Goal: Task Accomplishment & Management: Use online tool/utility

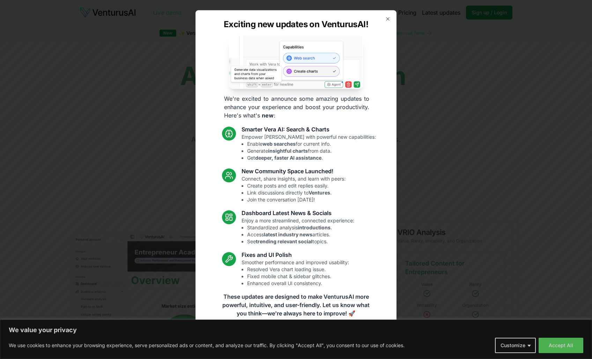
click at [388, 15] on div "Exciting new updates on VenturusAI! We're excited to announce some amazing upda…" at bounding box center [295, 179] width 201 height 339
click at [387, 20] on icon "button" at bounding box center [388, 19] width 6 height 6
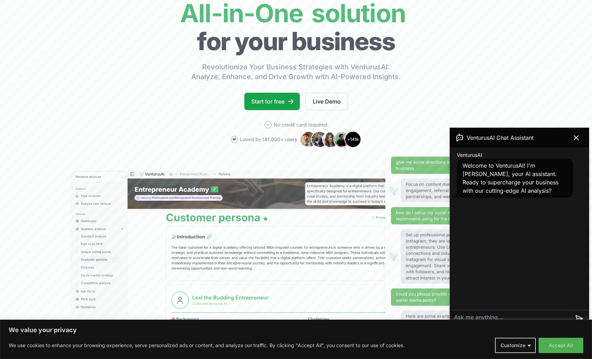
scroll to position [209, 0]
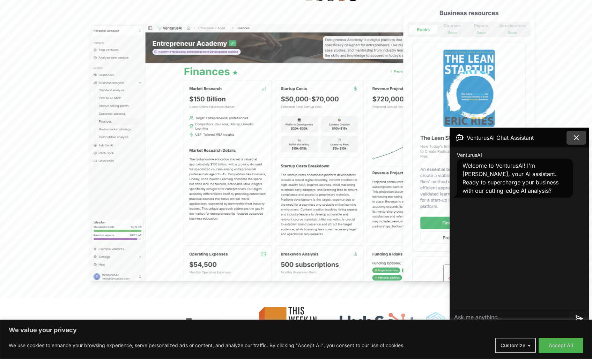
click at [575, 139] on icon at bounding box center [576, 138] width 4 height 4
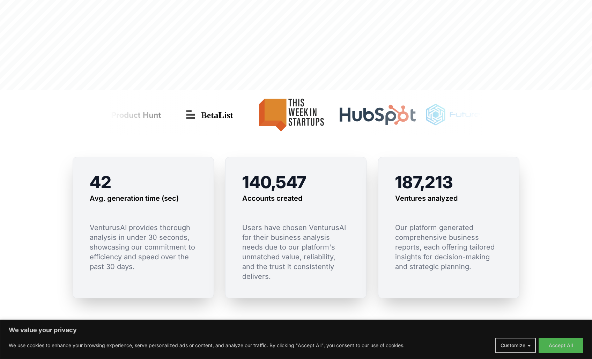
scroll to position [418, 0]
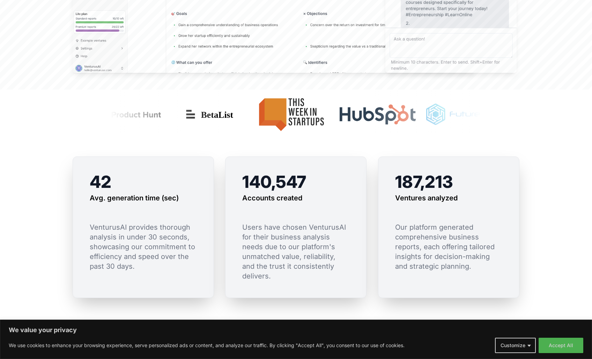
click at [571, 252] on section "42 Avg. generation time (sec) VenturusAI provides thorough analysis in under 30…" at bounding box center [296, 233] width 592 height 198
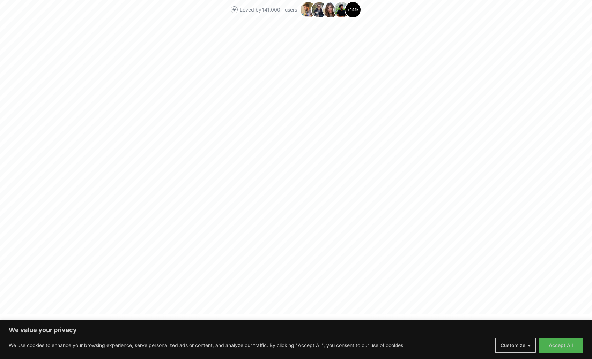
scroll to position [0, 0]
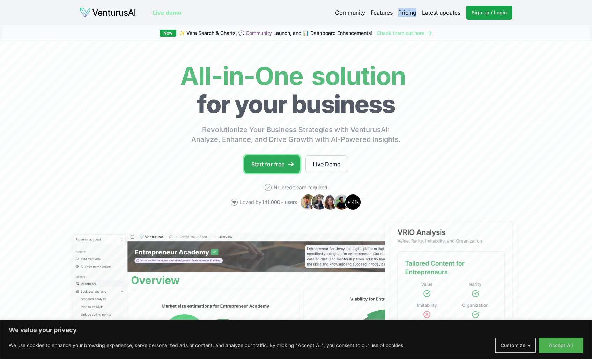
click at [258, 162] on link "Start for free" at bounding box center [271, 164] width 55 height 17
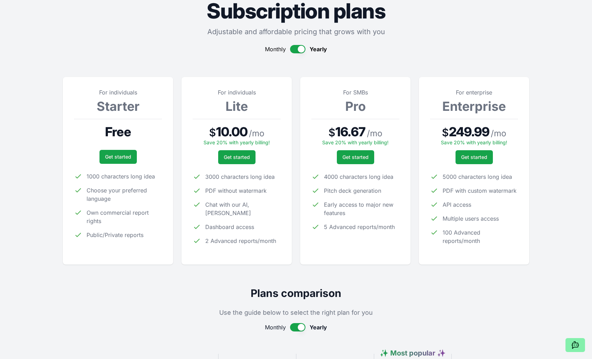
scroll to position [43, 0]
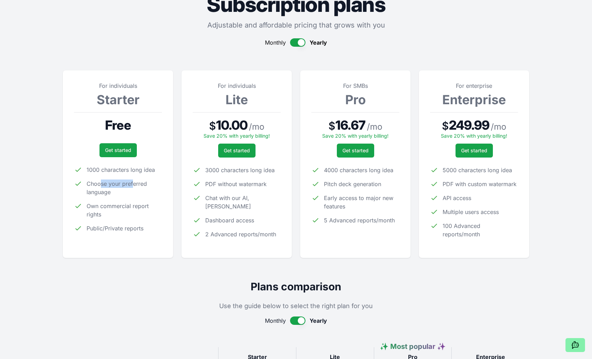
drag, startPoint x: 132, startPoint y: 181, endPoint x: 100, endPoint y: 184, distance: 31.9
click at [100, 184] on span "Choose your preferred language" at bounding box center [124, 188] width 75 height 17
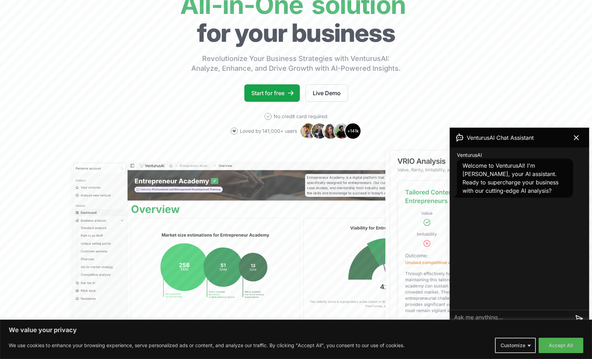
scroll to position [220, 0]
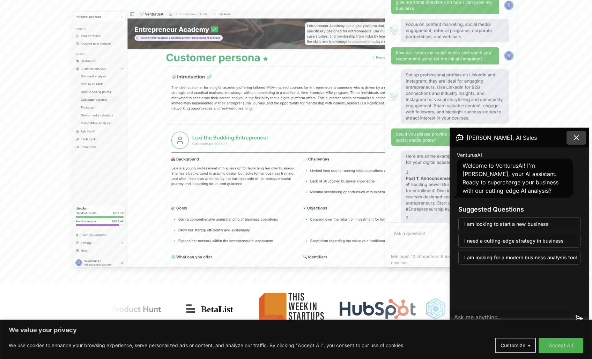
click at [568, 141] on button at bounding box center [576, 138] width 20 height 14
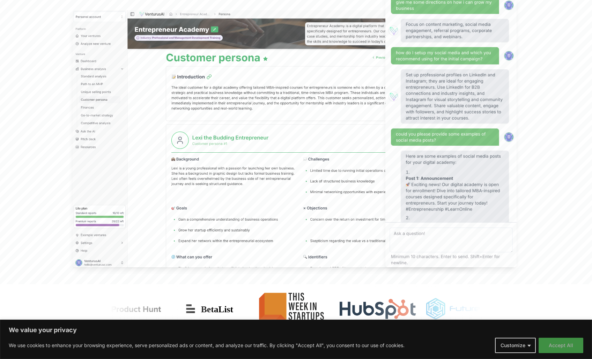
click at [562, 348] on button "Accept All" at bounding box center [560, 345] width 45 height 15
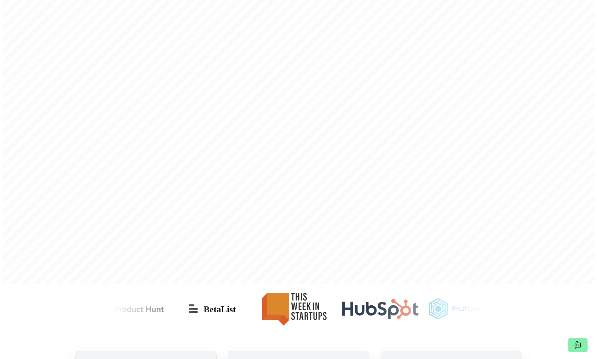
scroll to position [0, 0]
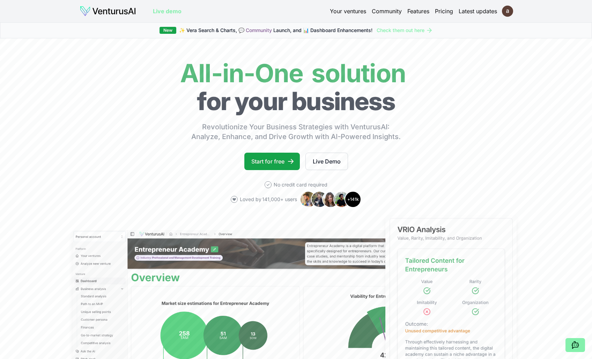
click at [340, 14] on link "Your ventures" at bounding box center [348, 11] width 36 height 8
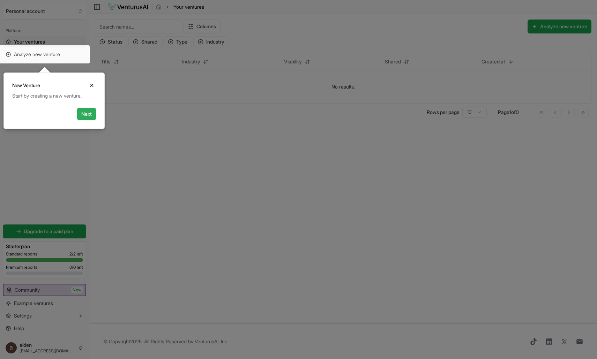
click at [88, 114] on button "Next" at bounding box center [86, 114] width 19 height 13
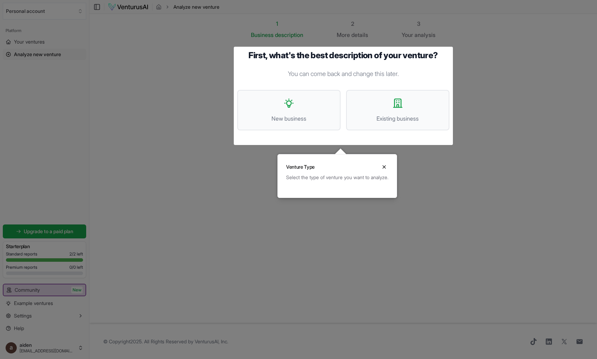
click at [431, 77] on p "You can come back and change this later." at bounding box center [343, 74] width 212 height 10
click at [417, 127] on button "Existing business" at bounding box center [397, 110] width 103 height 40
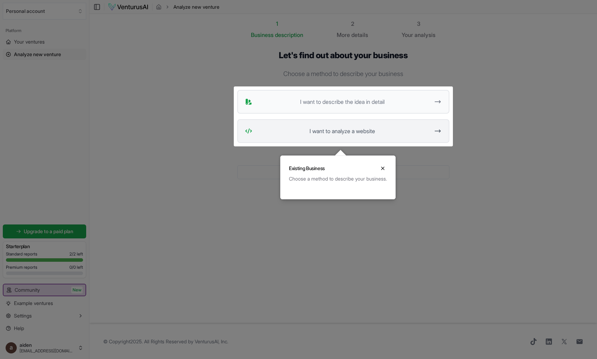
click at [352, 128] on span "I want to analyze a website" at bounding box center [342, 131] width 175 height 8
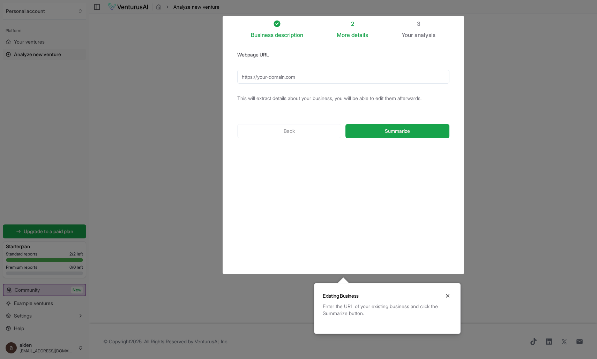
click at [284, 72] on input "Webpage URL" at bounding box center [343, 77] width 212 height 14
click at [411, 130] on button "Summarize" at bounding box center [397, 131] width 104 height 14
click at [265, 81] on input "switchmap.com" at bounding box center [343, 77] width 212 height 14
drag, startPoint x: 321, startPoint y: 183, endPoint x: 352, endPoint y: 147, distance: 48.0
click at [323, 181] on div "Business description 2 More details 3 Your analysis Webpage URL switchmap.com T…" at bounding box center [343, 145] width 234 height 251
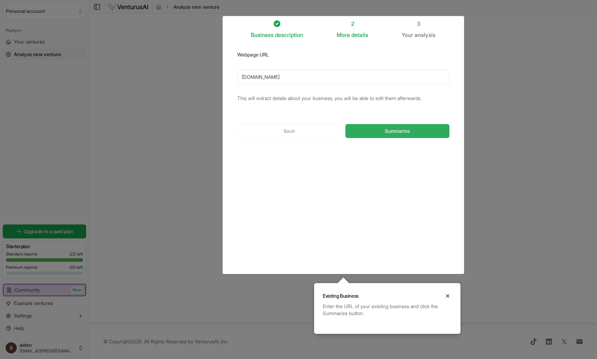
click at [389, 127] on button "Summarize" at bounding box center [397, 131] width 104 height 14
click at [242, 76] on input "switchmap.com" at bounding box center [343, 77] width 212 height 14
click at [389, 136] on button "Summarize" at bounding box center [397, 131] width 104 height 14
click at [323, 72] on input "www.switchmap.com" at bounding box center [343, 77] width 212 height 14
paste input "https://www.switchmap.com/"
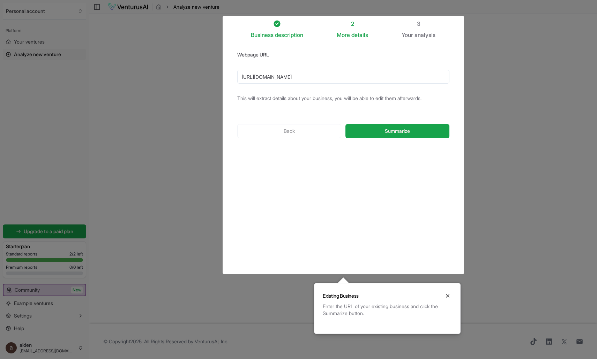
type input "https://www.switchmap.com/"
drag, startPoint x: 352, startPoint y: 188, endPoint x: 399, endPoint y: 110, distance: 90.6
click at [354, 185] on div "Business description 2 More details 3 Your analysis Webpage URL https://www.swi…" at bounding box center [343, 145] width 234 height 251
click at [400, 128] on span "Summarize" at bounding box center [397, 131] width 25 height 7
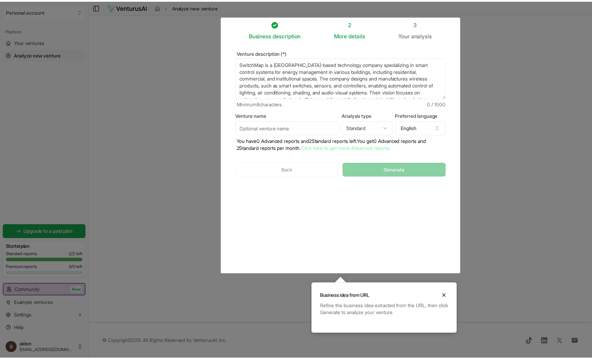
scroll to position [35, 0]
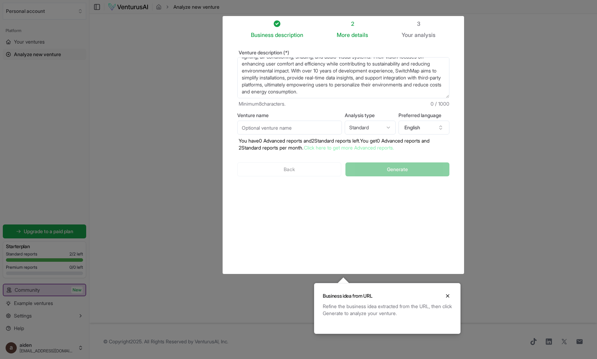
click at [372, 79] on textarea "SwitchMap is a Hong Kong-based technology company specializing in smart control…" at bounding box center [343, 77] width 212 height 41
click at [328, 192] on div "Venture description (*) SwitchMap is a Hong Kong-based technology company speci…" at bounding box center [343, 119] width 234 height 160
drag, startPoint x: 429, startPoint y: 213, endPoint x: 375, endPoint y: 149, distance: 83.6
click at [429, 213] on div "Business description 2 More details 3 Your analysis Venture description (*) Swi…" at bounding box center [343, 145] width 234 height 251
click at [405, 170] on span "Generate" at bounding box center [397, 169] width 21 height 7
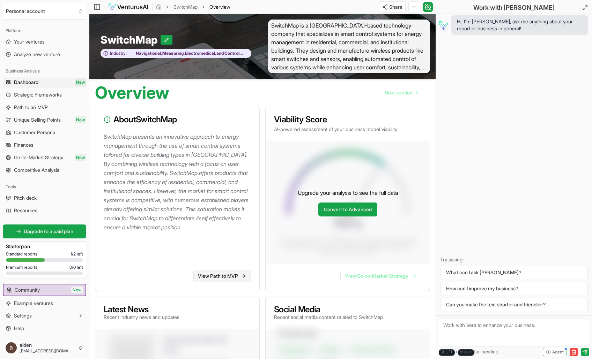
click at [225, 280] on link "View Path to MVP" at bounding box center [222, 276] width 58 height 13
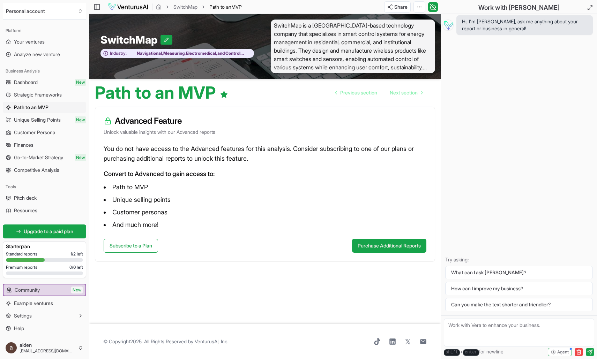
click at [355, 292] on article "Advanced Feature Unlock valuable insights with our Advanced reports You do not …" at bounding box center [265, 213] width 340 height 212
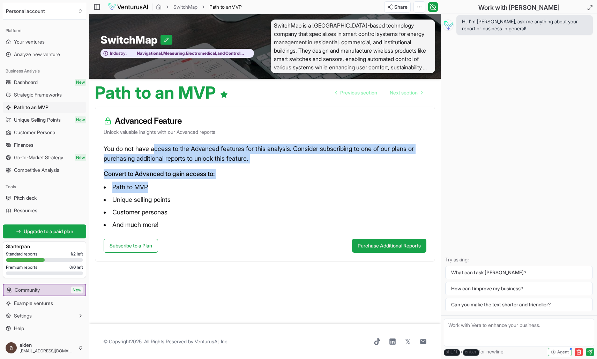
drag, startPoint x: 157, startPoint y: 147, endPoint x: 179, endPoint y: 185, distance: 44.4
click at [179, 185] on div "You do not have access to the Advanced features for this analysis. Consider sub…" at bounding box center [265, 191] width 340 height 95
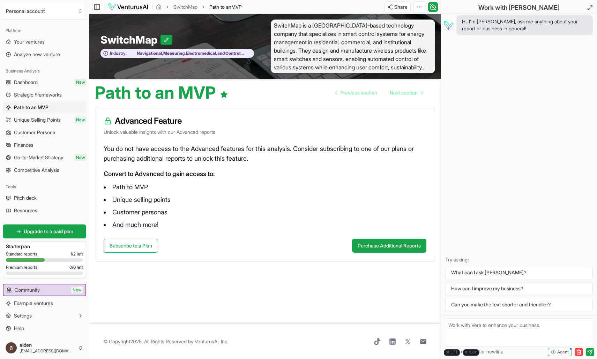
click at [240, 280] on article "Advanced Feature Unlock valuable insights with our Advanced reports You do not …" at bounding box center [265, 213] width 340 height 212
click at [360, 89] on link "Previous section" at bounding box center [356, 93] width 53 height 14
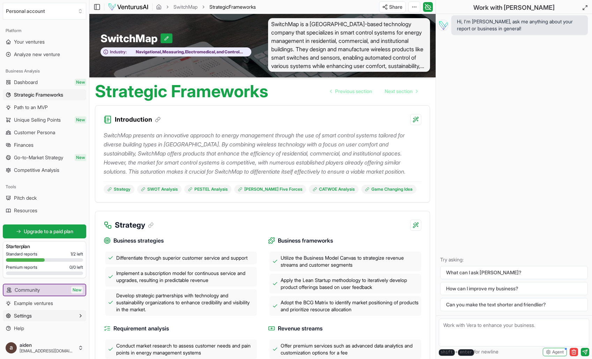
click at [63, 312] on button "Settings" at bounding box center [44, 316] width 83 height 11
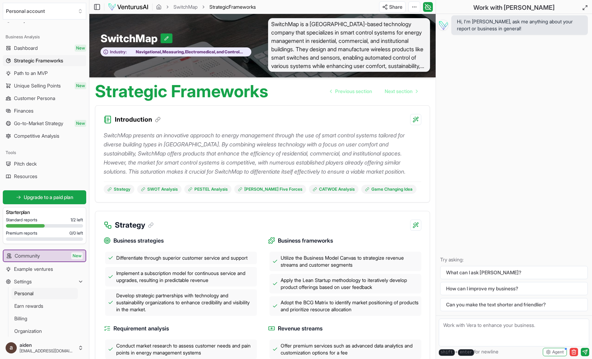
scroll to position [63, 0]
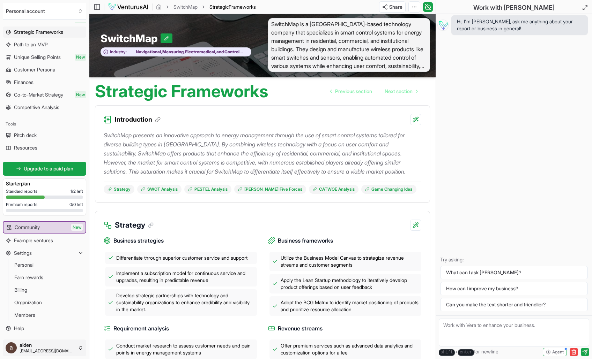
click at [74, 349] on html "We value your privacy We use cookies to enhance your browsing experience, serve…" at bounding box center [296, 178] width 592 height 359
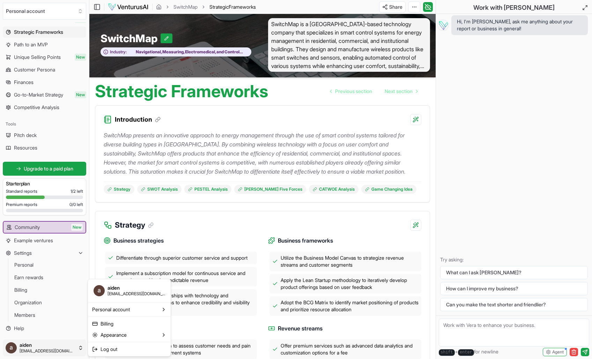
click at [434, 218] on html "We value your privacy We use cookies to enhance your browsing experience, serve…" at bounding box center [296, 178] width 592 height 359
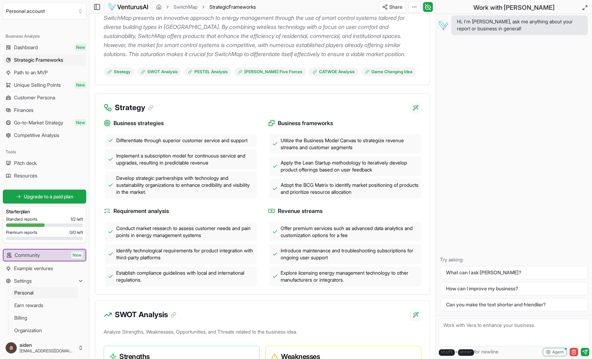
scroll to position [0, 0]
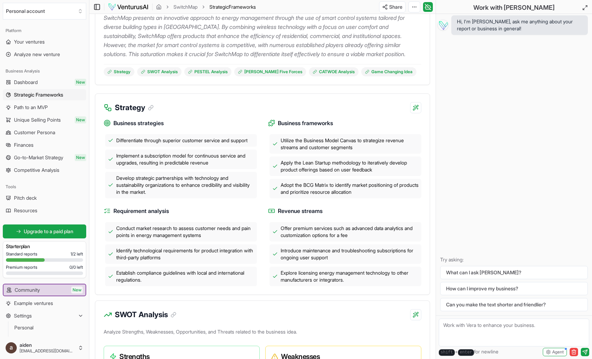
click at [98, 8] on icon at bounding box center [97, 7] width 7 height 8
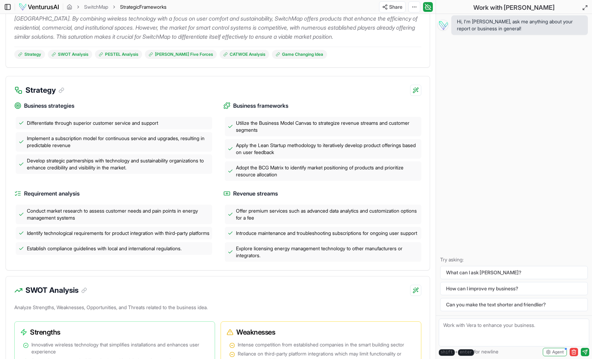
click at [7, 9] on icon at bounding box center [7, 6] width 0 height 5
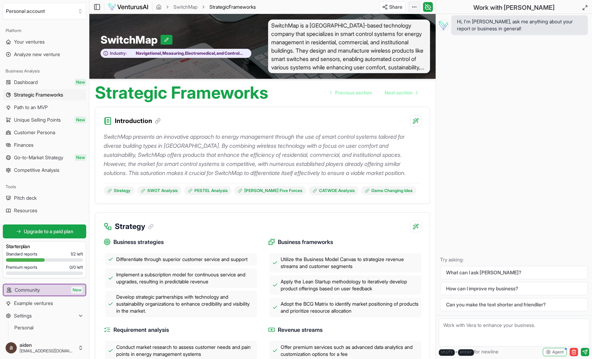
click at [417, 7] on html "We value your privacy We use cookies to enhance your browsing experience, serve…" at bounding box center [296, 179] width 592 height 359
click at [405, 32] on div "Download PDF" at bounding box center [387, 32] width 57 height 11
click at [433, 87] on div "Strategic Frameworks Previous section Next section" at bounding box center [262, 90] width 346 height 22
click at [426, 92] on div "Strategic Frameworks Previous section Next section" at bounding box center [262, 90] width 346 height 22
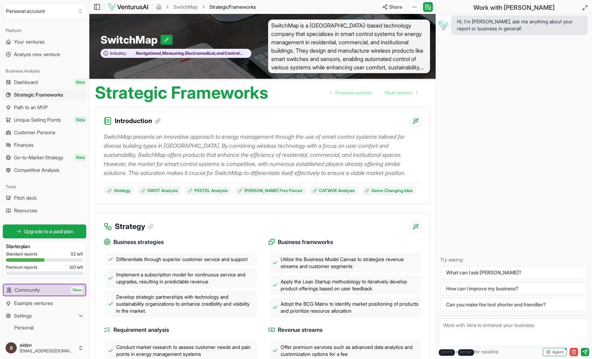
click at [41, 246] on h3 "Starter plan" at bounding box center [44, 246] width 77 height 7
click at [37, 230] on span "Upgrade to a paid plan" at bounding box center [49, 231] width 50 height 7
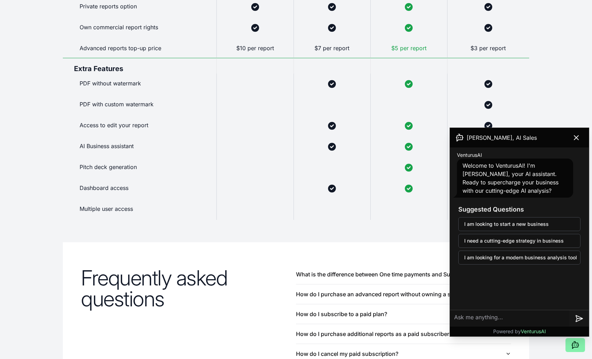
scroll to position [395, 0]
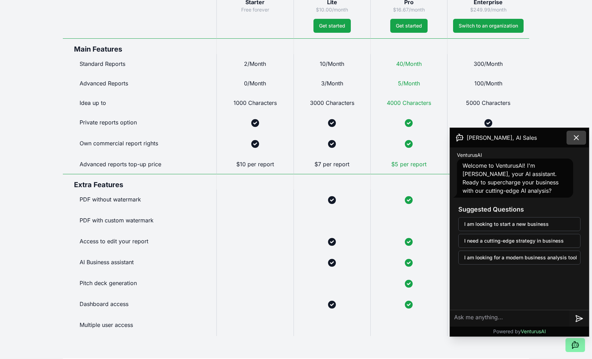
click at [574, 137] on icon at bounding box center [576, 138] width 8 height 8
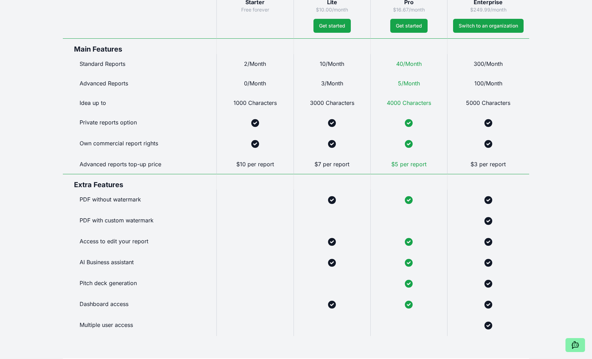
click at [32, 247] on div "Live demo Your ventures Community Features Pricing Latest updates Live demo Sub…" at bounding box center [296, 143] width 592 height 1077
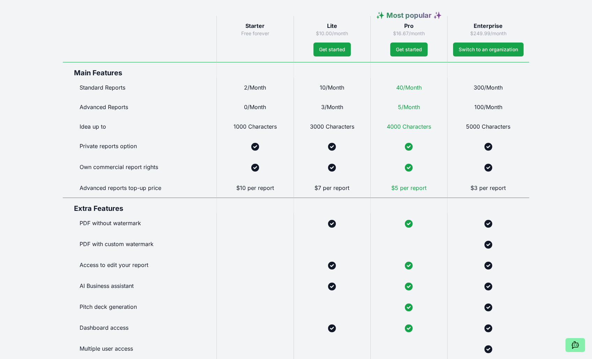
scroll to position [261, 0]
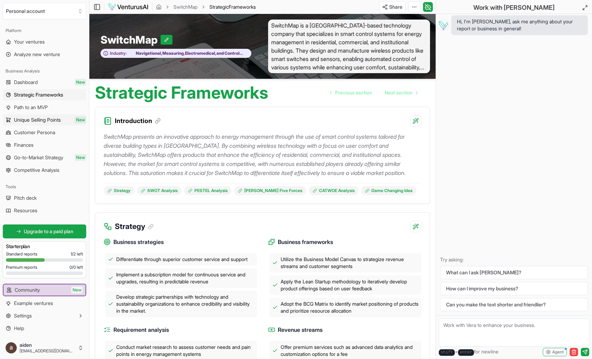
click at [49, 121] on span "Unique Selling Points" at bounding box center [37, 120] width 47 height 7
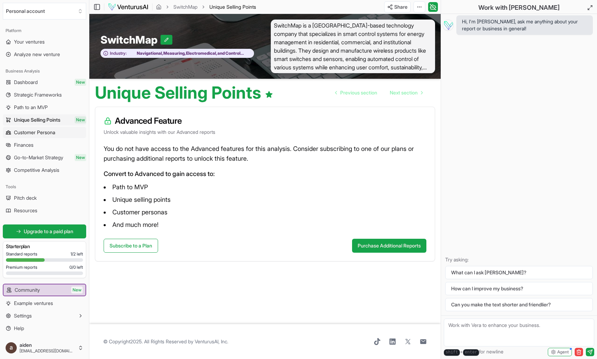
click at [59, 135] on link "Customer Persona" at bounding box center [44, 132] width 83 height 11
click at [47, 146] on link "Finances" at bounding box center [44, 145] width 83 height 11
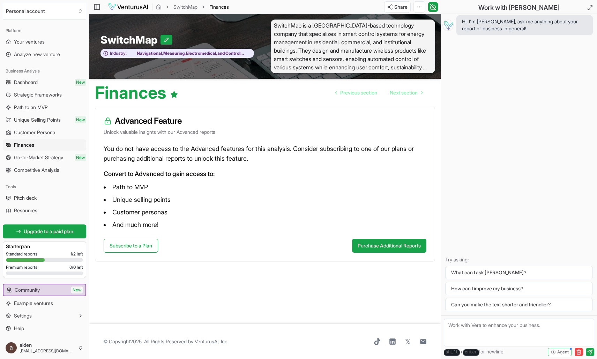
click at [45, 158] on span "Go-to-Market Strategy" at bounding box center [38, 157] width 49 height 7
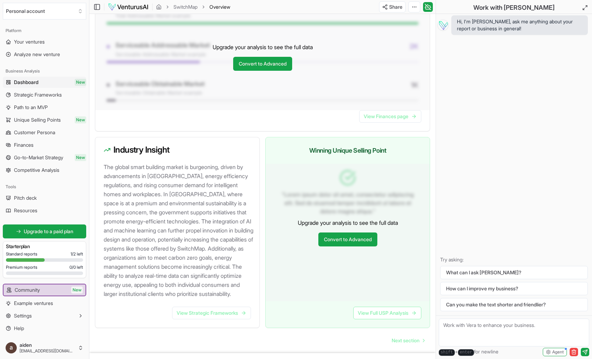
scroll to position [613, 0]
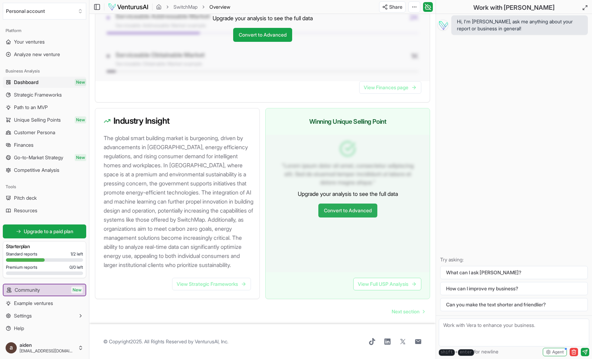
click at [362, 215] on link "Convert to Advanced" at bounding box center [347, 211] width 59 height 14
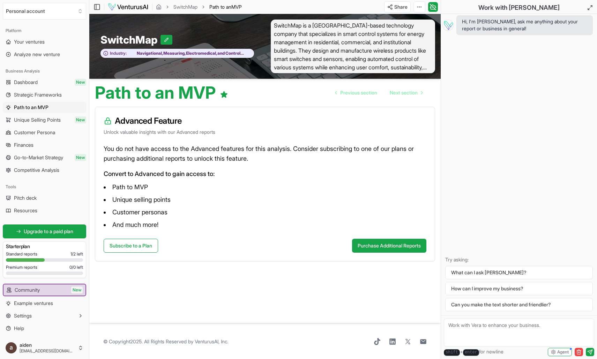
click at [258, 301] on article "Advanced Feature Unlock valuable insights with our Advanced reports You do not …" at bounding box center [265, 213] width 340 height 212
click at [379, 248] on button "Purchase Additional Reports" at bounding box center [389, 246] width 74 height 14
click at [191, 285] on article "Advanced Feature Unlock valuable insights with our Advanced reports You do not …" at bounding box center [265, 213] width 340 height 212
click at [151, 248] on link "Subscribe to a Plan" at bounding box center [131, 246] width 54 height 14
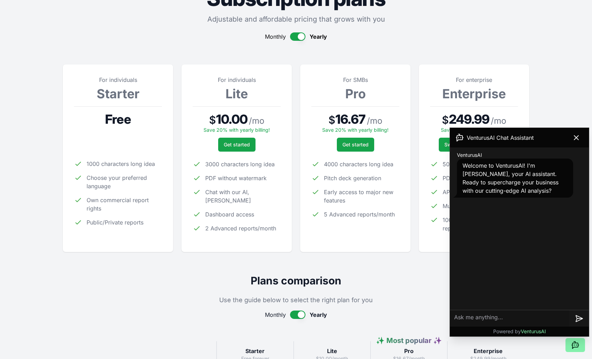
scroll to position [203, 0]
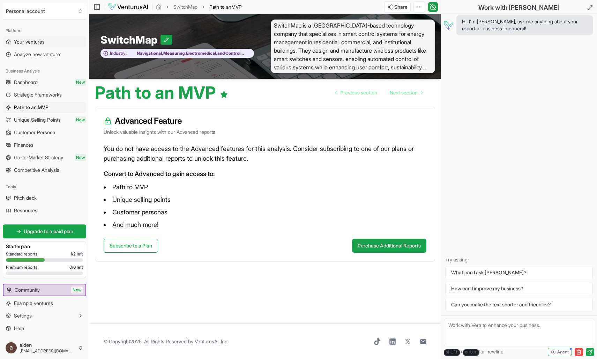
click at [39, 43] on span "Your ventures" at bounding box center [29, 41] width 31 height 7
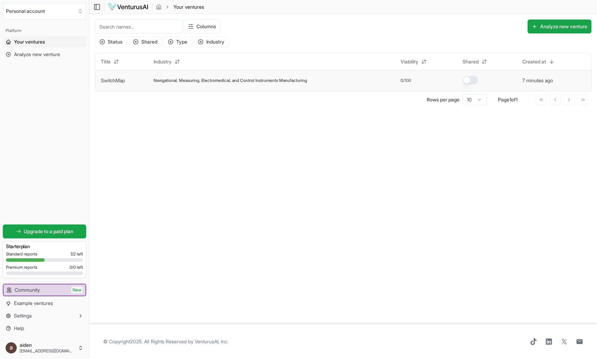
click at [221, 84] on td "Navigational, Measuring, Electromedical, and Control Instruments Manufacturing" at bounding box center [271, 80] width 247 height 21
click at [457, 220] on main "Toggle Sidebar Your ventures Your ventures Columns Analyze new venture Status S…" at bounding box center [343, 179] width 508 height 359
click at [433, 211] on main "Toggle Sidebar Your ventures Your ventures Columns Analyze new venture Status S…" at bounding box center [343, 179] width 508 height 359
click at [183, 170] on main "Toggle Sidebar Your ventures Your ventures Columns Analyze new venture Status S…" at bounding box center [343, 179] width 508 height 359
click at [156, 3] on ol "Your ventures" at bounding box center [180, 6] width 48 height 7
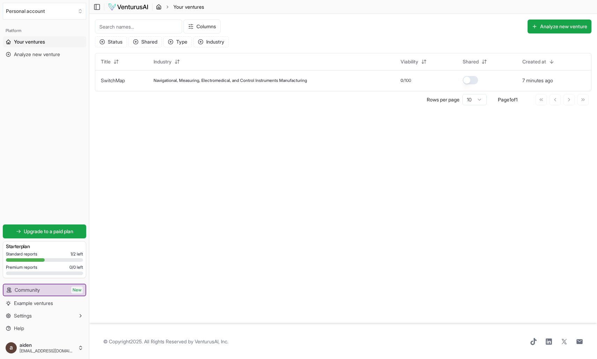
click at [161, 8] on ol "Your ventures" at bounding box center [180, 6] width 48 height 7
click at [161, 8] on icon "breadcrumb" at bounding box center [159, 7] width 6 height 6
click at [73, 11] on button "Personal account" at bounding box center [44, 11] width 83 height 17
click at [241, 216] on html "We value your privacy We use cookies to enhance your browsing experience, serve…" at bounding box center [298, 179] width 597 height 359
click at [34, 46] on link "Your ventures" at bounding box center [44, 41] width 83 height 11
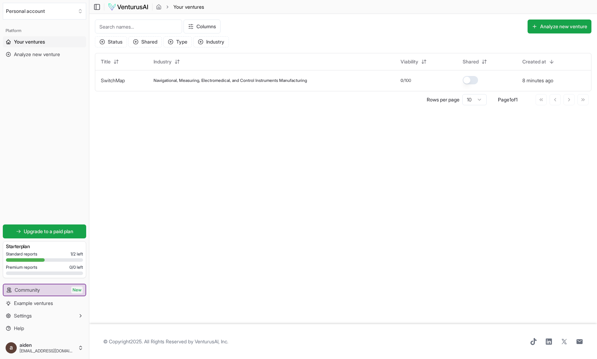
click at [242, 226] on main "Toggle Sidebar Your ventures Your ventures Columns Analyze new venture Status S…" at bounding box center [343, 179] width 508 height 359
click at [58, 318] on button "Settings" at bounding box center [44, 316] width 83 height 11
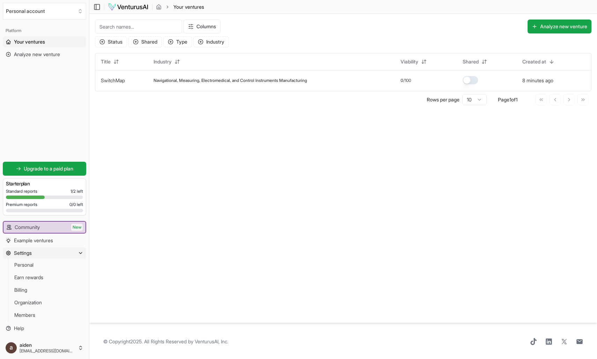
click at [76, 256] on button "Settings" at bounding box center [44, 253] width 83 height 11
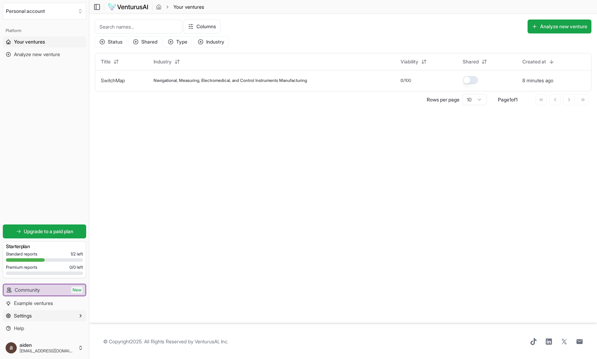
click at [69, 318] on button "Settings" at bounding box center [44, 316] width 83 height 11
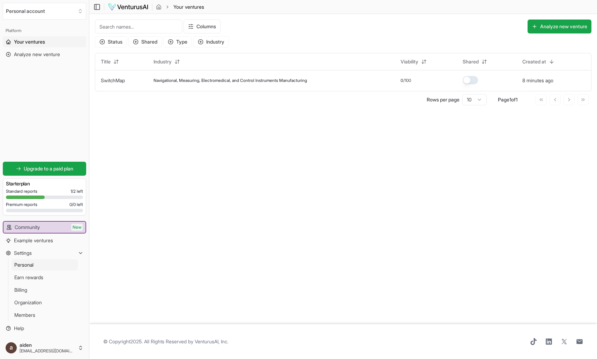
click at [56, 263] on link "Personal" at bounding box center [45, 265] width 66 height 11
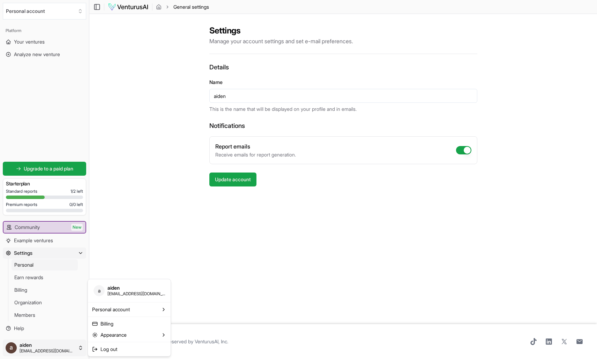
click at [76, 345] on html "We value your privacy We use cookies to enhance your browsing experience, serve…" at bounding box center [298, 179] width 597 height 359
click at [191, 319] on div "aiden" at bounding box center [197, 316] width 52 height 11
click at [72, 352] on html "We value your privacy We use cookies to enhance your browsing experience, serve…" at bounding box center [298, 179] width 597 height 359
click at [148, 209] on html "We value your privacy We use cookies to enhance your browsing experience, serve…" at bounding box center [298, 179] width 597 height 359
click at [146, 176] on div "Settings Manage your account settings and set e-mail preferences. Details Name …" at bounding box center [343, 169] width 508 height 311
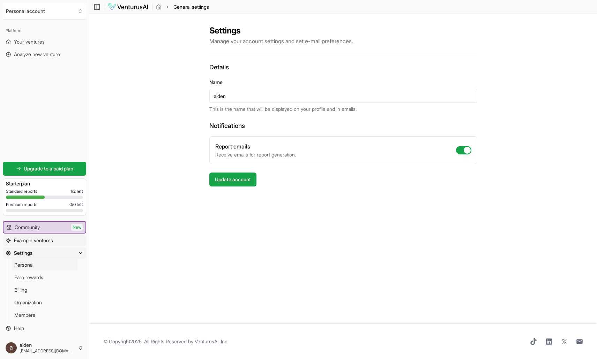
click at [53, 238] on span "Example ventures" at bounding box center [33, 240] width 39 height 7
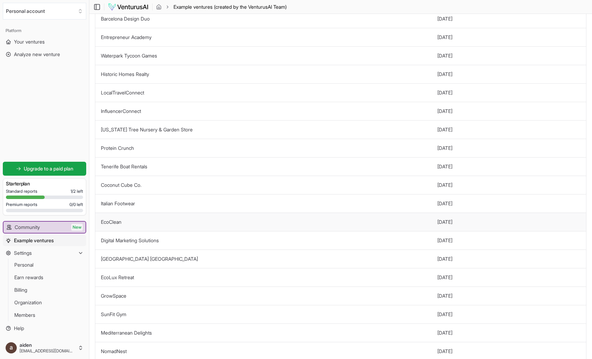
scroll to position [121, 0]
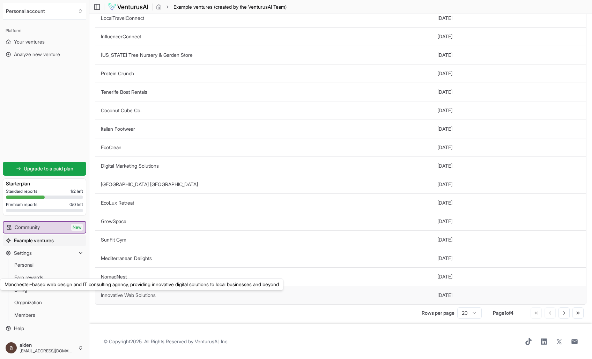
click at [136, 293] on link "Innovative Web Solutions" at bounding box center [128, 295] width 55 height 6
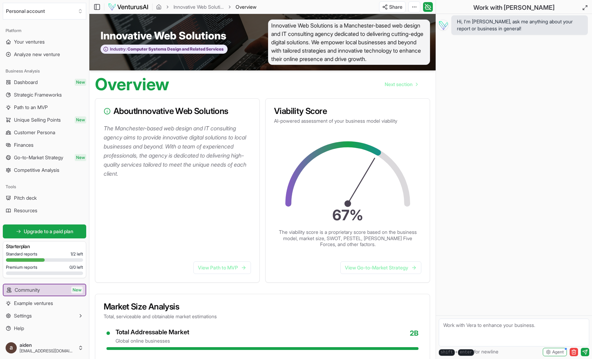
click at [429, 300] on div "About Innovative Web Solutions The Manchester-based web design and IT consultin…" at bounding box center [262, 348] width 335 height 500
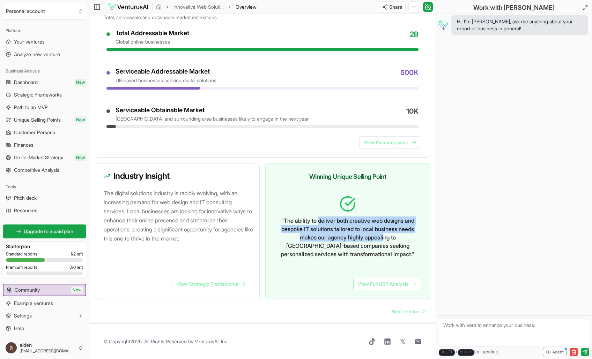
drag, startPoint x: 323, startPoint y: 212, endPoint x: 393, endPoint y: 233, distance: 73.2
click at [393, 233] on p "" The ability to deliver both creative web designs and bespoke IT solutions tai…" at bounding box center [348, 238] width 136 height 42
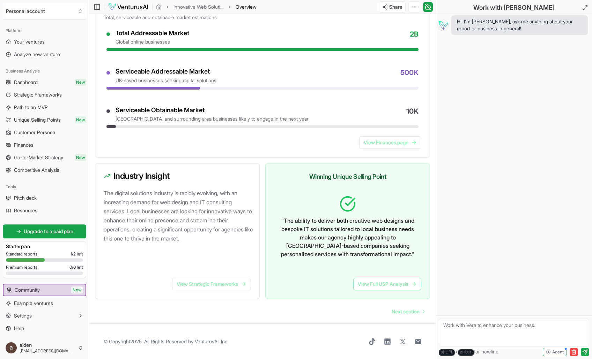
drag, startPoint x: 382, startPoint y: 267, endPoint x: 375, endPoint y: 270, distance: 8.0
click at [378, 269] on div "" The ability to deliver both creative web designs and bespoke IT solutions tai…" at bounding box center [348, 231] width 164 height 82
click at [433, 302] on div "About Innovative Web Solutions The Manchester-based web design and IT consultin…" at bounding box center [262, 49] width 346 height 512
click at [43, 304] on span "Example ventures" at bounding box center [33, 303] width 39 height 7
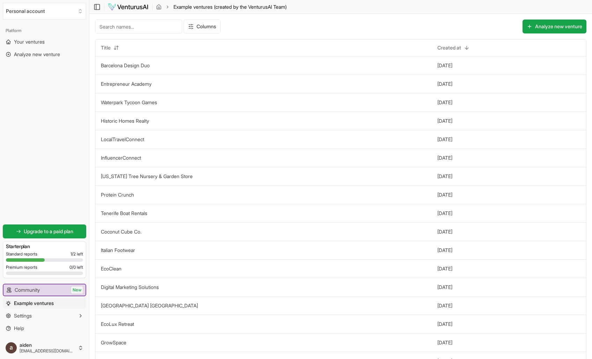
click at [92, 245] on div "Columns Analyze new venture Title Created at Barcelona Design Duo 1 year ago En…" at bounding box center [340, 230] width 502 height 432
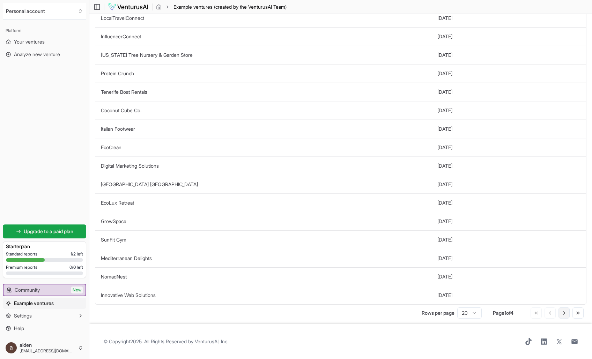
click at [559, 312] on button "Go to next page" at bounding box center [563, 313] width 11 height 11
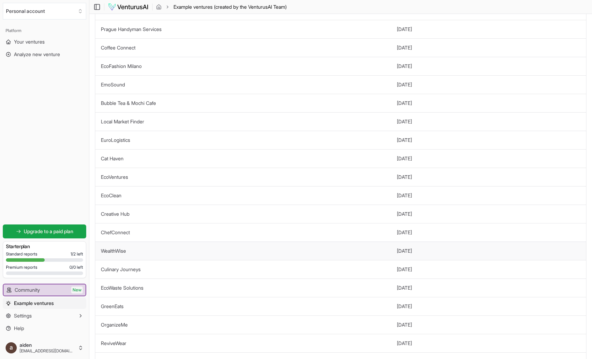
scroll to position [7, 0]
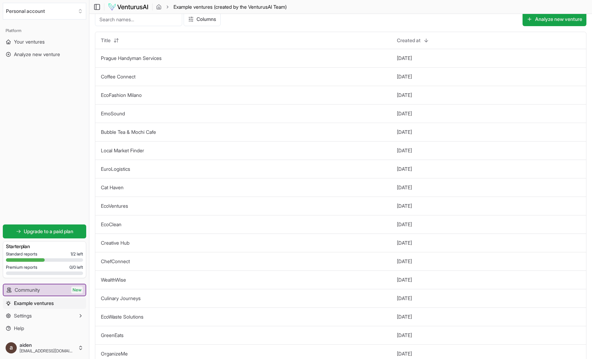
click at [91, 124] on div "Columns Analyze new venture Title Created at Prague Handyman Services 2 years a…" at bounding box center [340, 223] width 502 height 432
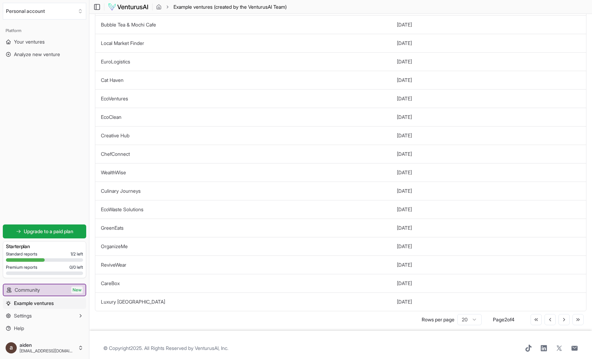
scroll to position [121, 0]
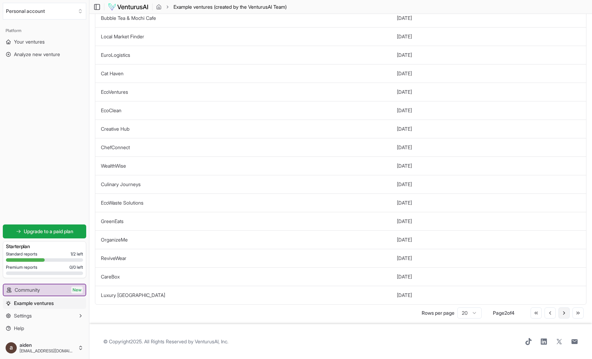
click at [566, 313] on icon at bounding box center [564, 314] width 6 height 6
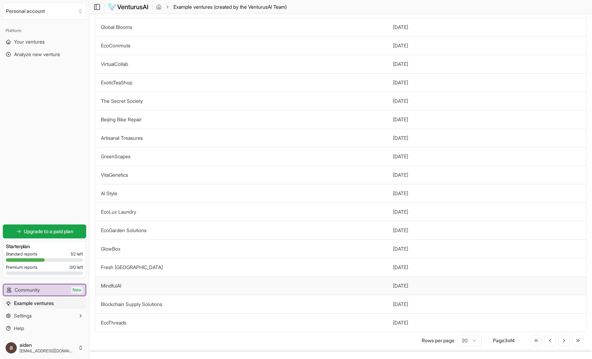
scroll to position [95, 0]
click at [118, 121] on button "Beijing Bike Repair" at bounding box center [121, 118] width 41 height 7
click at [120, 119] on link "Beijing Bike Repair" at bounding box center [121, 119] width 41 height 6
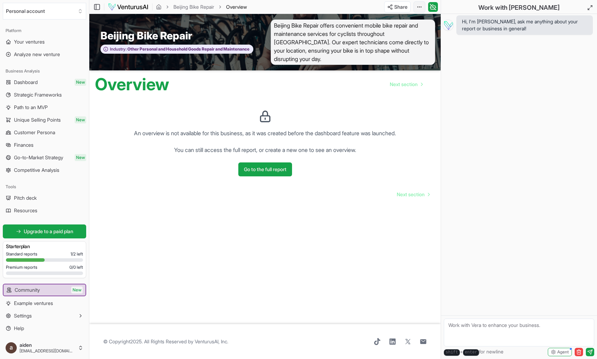
click at [418, 10] on html "We value your privacy We use cookies to enhance your browsing experience, serve…" at bounding box center [298, 179] width 597 height 359
click at [129, 8] on img at bounding box center [128, 7] width 41 height 8
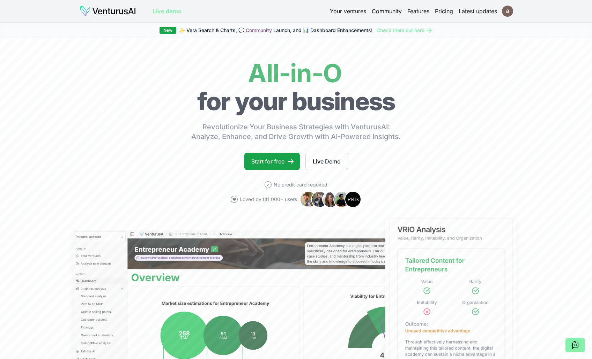
click at [506, 7] on html "We value your privacy We use cookies to enhance your browsing experience, serve…" at bounding box center [296, 179] width 592 height 359
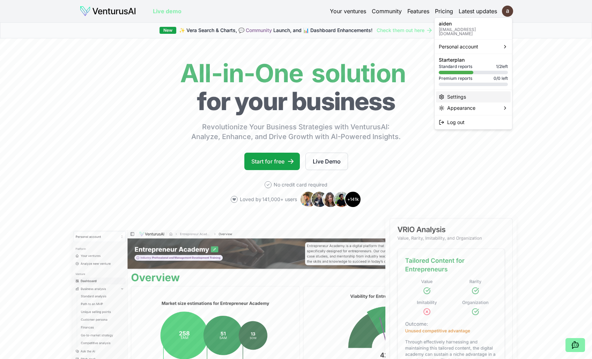
click at [496, 96] on div "Settings" at bounding box center [473, 96] width 75 height 11
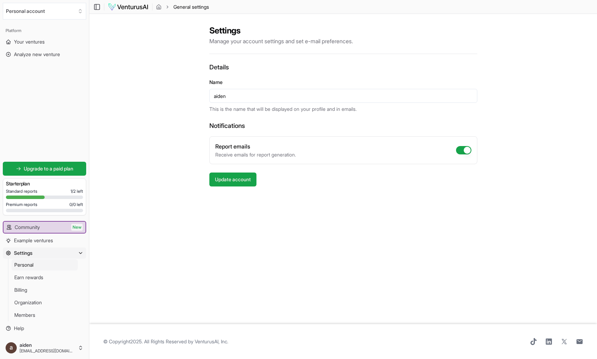
drag, startPoint x: 595, startPoint y: 274, endPoint x: 302, endPoint y: 299, distance: 293.5
click at [590, 274] on div "Settings Manage your account settings and set e-mail preferences. Details Name …" at bounding box center [343, 169] width 508 height 311
click at [219, 284] on div "Settings Manage your account settings and set e-mail preferences. Details Name …" at bounding box center [343, 169] width 508 height 311
click at [162, 259] on div "Settings Manage your account settings and set e-mail preferences. Details Name …" at bounding box center [343, 169] width 508 height 311
click at [81, 255] on icon "button" at bounding box center [81, 254] width 6 height 6
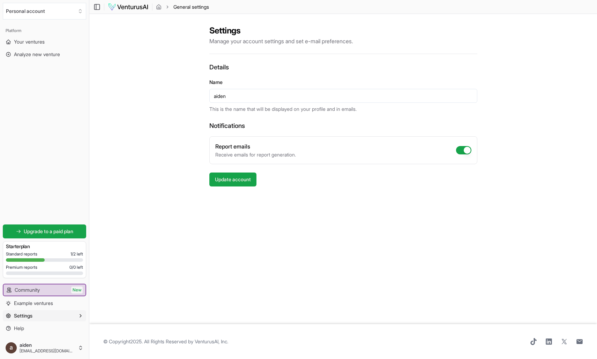
click at [161, 274] on div "Settings Manage your account settings and set e-mail preferences. Details Name …" at bounding box center [343, 169] width 508 height 311
click at [128, 231] on div "Settings Manage your account settings and set e-mail preferences. Details Name …" at bounding box center [343, 169] width 508 height 311
click at [125, 107] on div "Settings Manage your account settings and set e-mail preferences. Details Name …" at bounding box center [343, 169] width 508 height 311
click at [133, 67] on div "Settings Manage your account settings and set e-mail preferences. Details Name …" at bounding box center [343, 169] width 508 height 311
click at [166, 44] on div "Settings Manage your account settings and set e-mail preferences. Details Name …" at bounding box center [343, 169] width 508 height 311
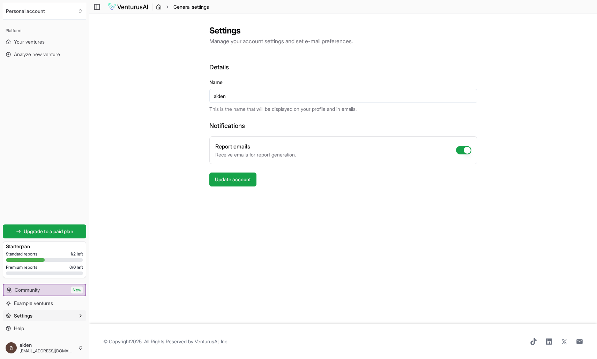
click at [159, 6] on icon "breadcrumb" at bounding box center [159, 7] width 6 height 6
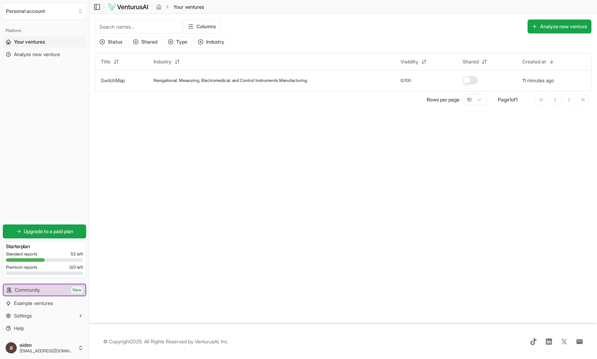
click at [466, 207] on main "Toggle Sidebar Your ventures Your ventures Columns Analyze new venture Status S…" at bounding box center [343, 179] width 508 height 359
click at [209, 84] on td "Navigational, Measuring, Electromedical, and Control Instruments Manufacturing" at bounding box center [271, 80] width 247 height 21
click at [233, 80] on span "Navigational, Measuring, Electromedical, and Control Instruments Manufacturing" at bounding box center [231, 81] width 154 height 6
click at [155, 82] on span "Navigational, Measuring, Electromedical, and Control Instruments Manufacturing" at bounding box center [231, 81] width 154 height 6
click at [119, 82] on link "SwitchMap" at bounding box center [113, 80] width 24 height 6
